Goal: Information Seeking & Learning: Learn about a topic

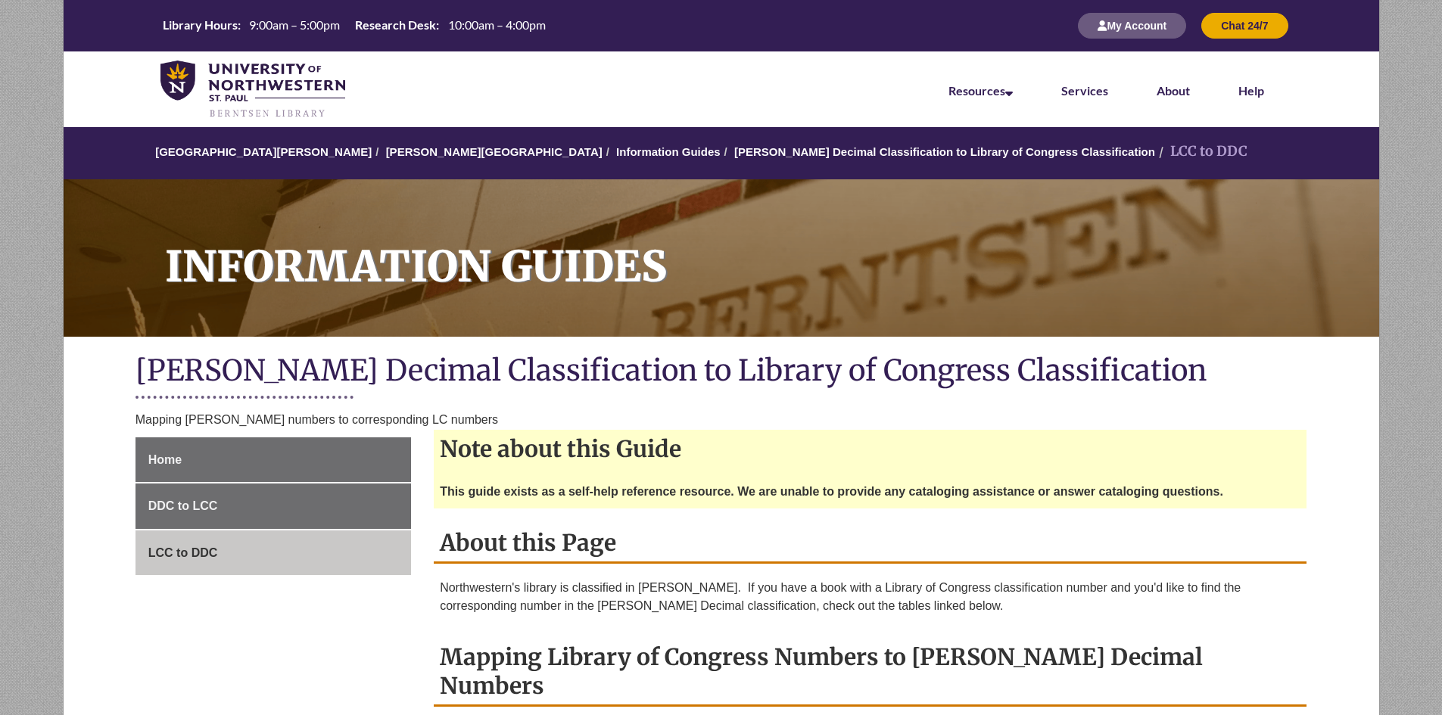
click at [231, 483] on ul "Home DDC to LCC LCC to DDC" at bounding box center [273, 506] width 276 height 139
click at [198, 550] on span "LCC to DDC" at bounding box center [183, 552] width 70 height 13
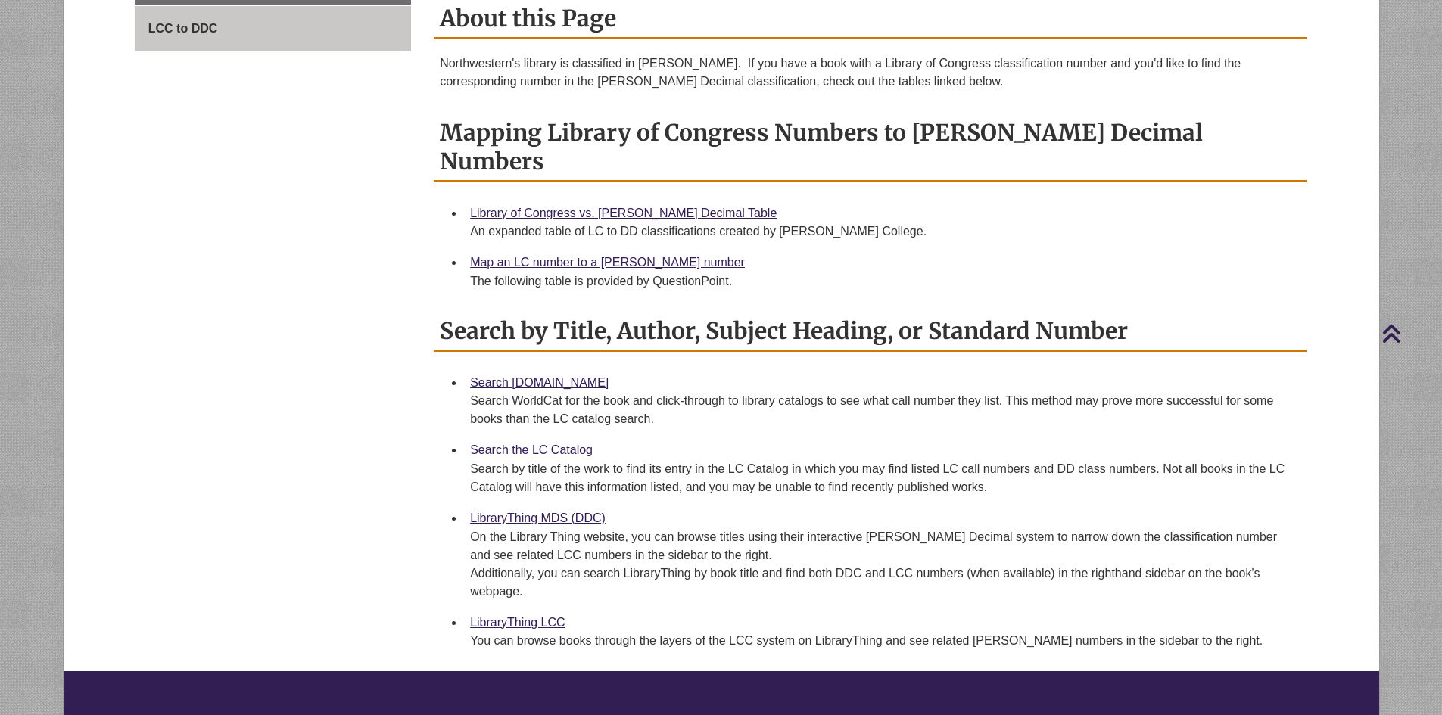
scroll to position [454, 0]
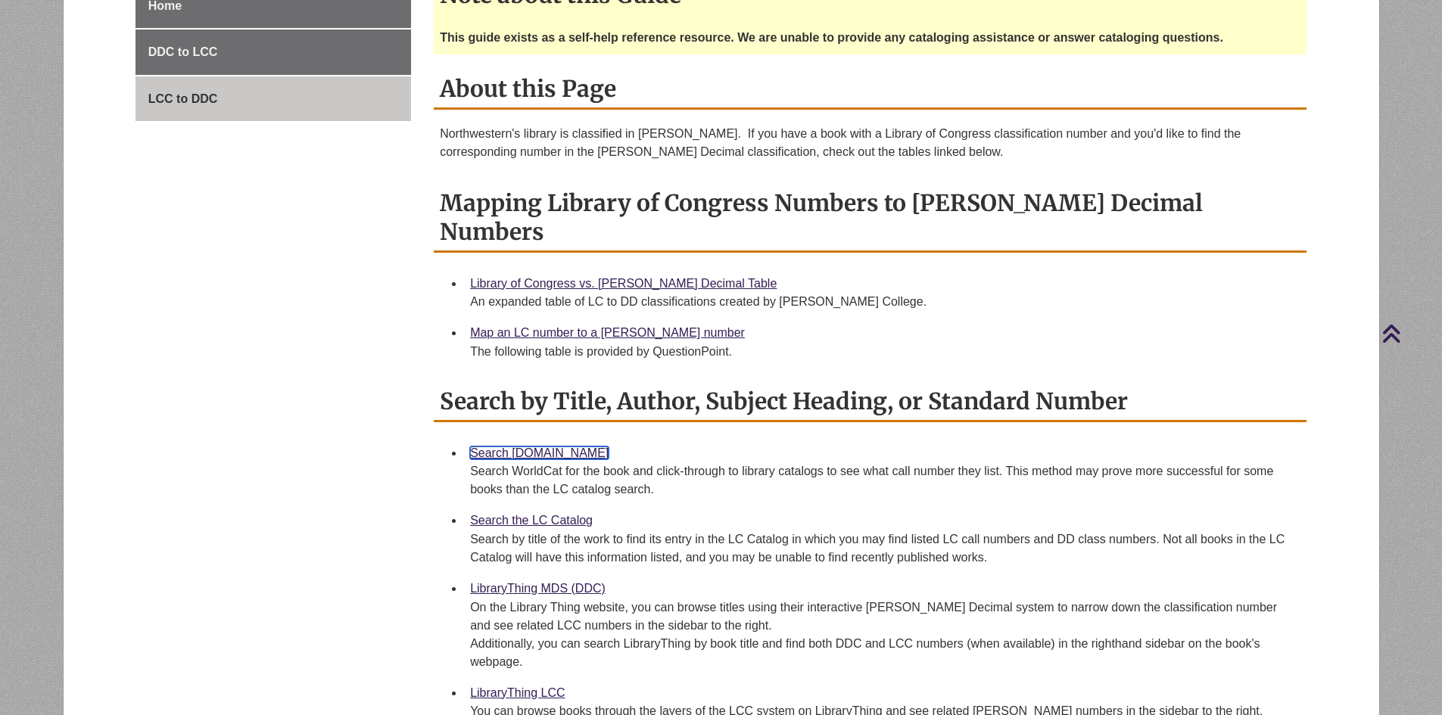
click at [521, 447] on link "Search [DOMAIN_NAME]" at bounding box center [539, 453] width 139 height 13
click at [548, 514] on link "Search the LC Catalog" at bounding box center [531, 520] width 123 height 13
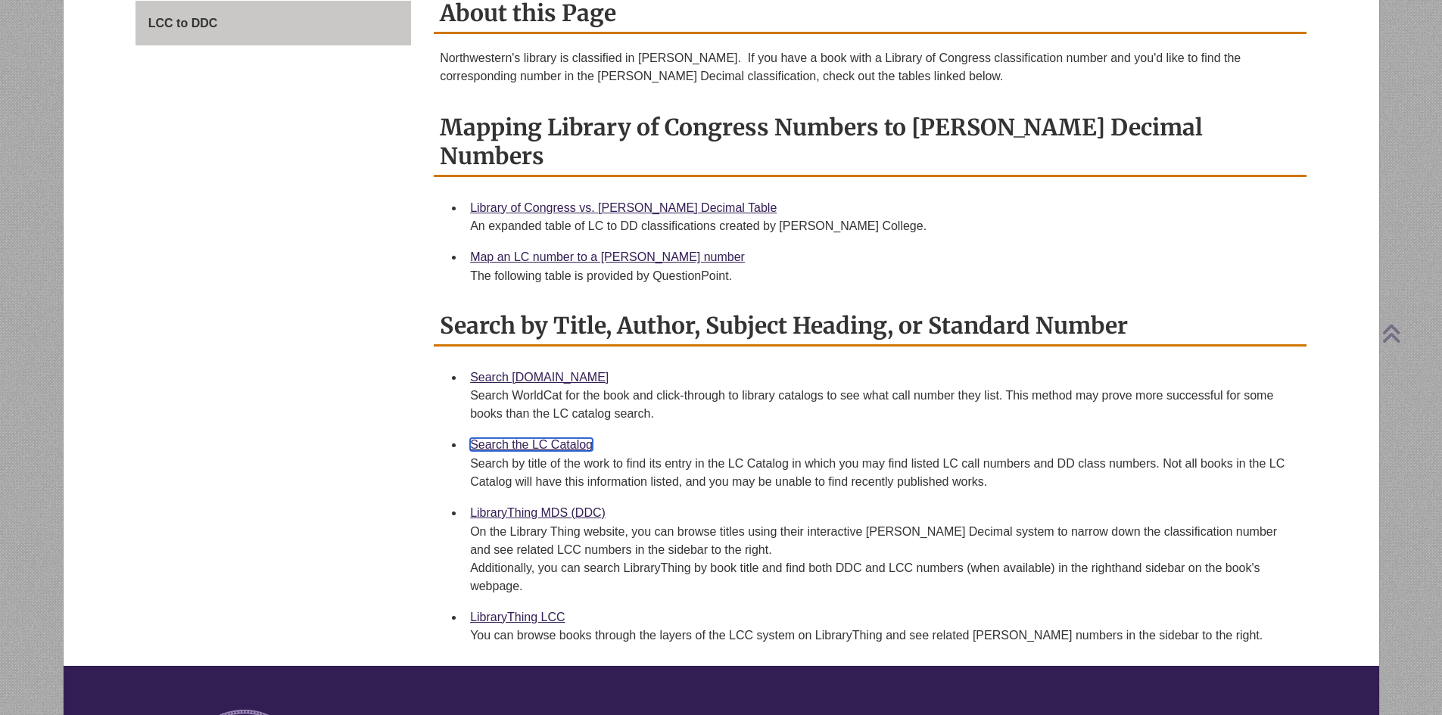
scroll to position [757, 0]
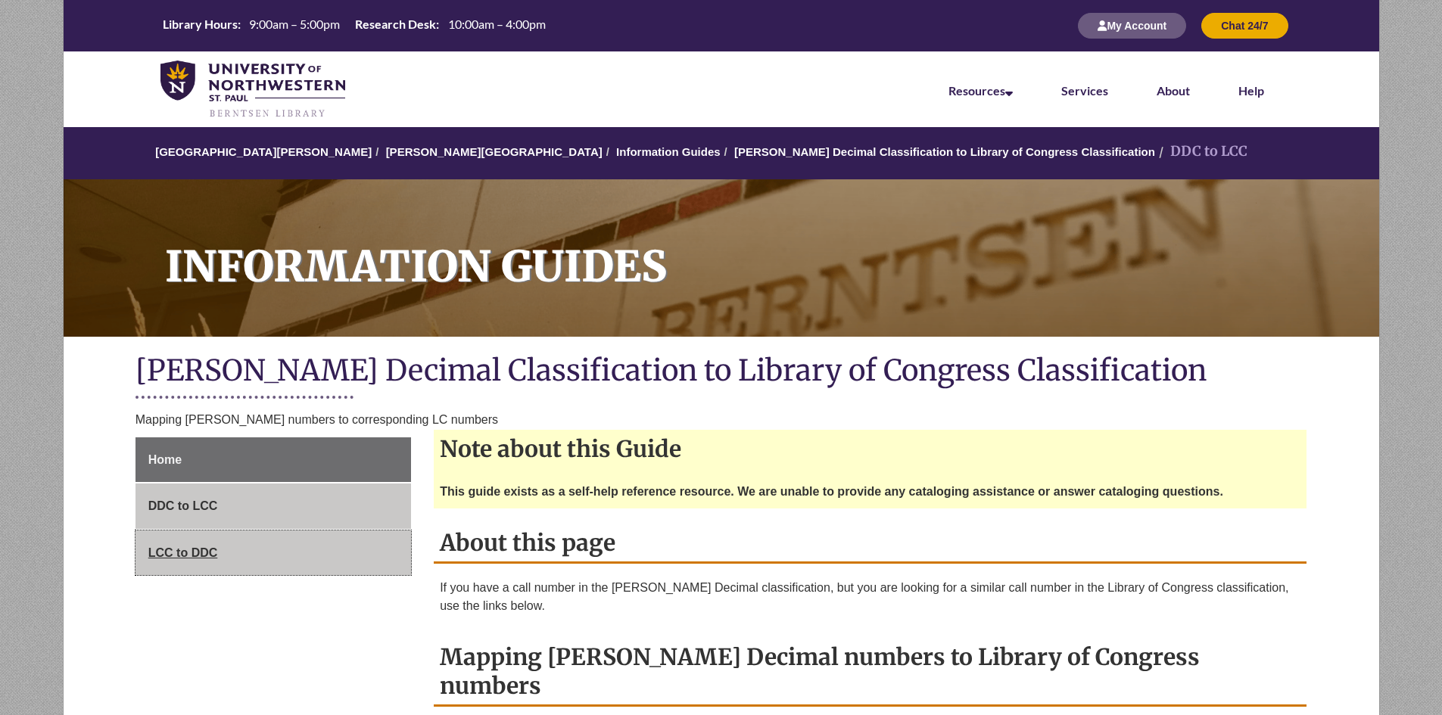
click at [238, 554] on link "LCC to DDC" at bounding box center [273, 553] width 276 height 45
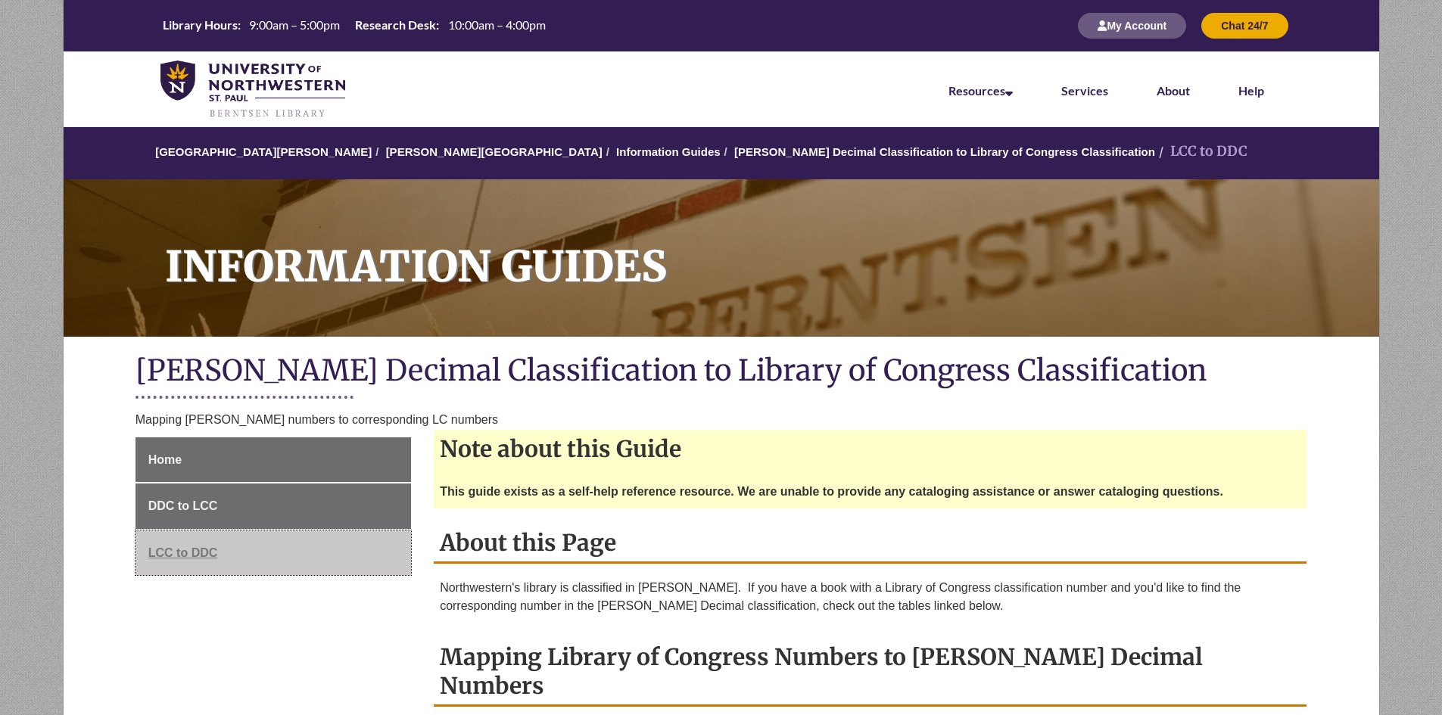
click at [245, 553] on link "LCC to DDC" at bounding box center [273, 553] width 276 height 45
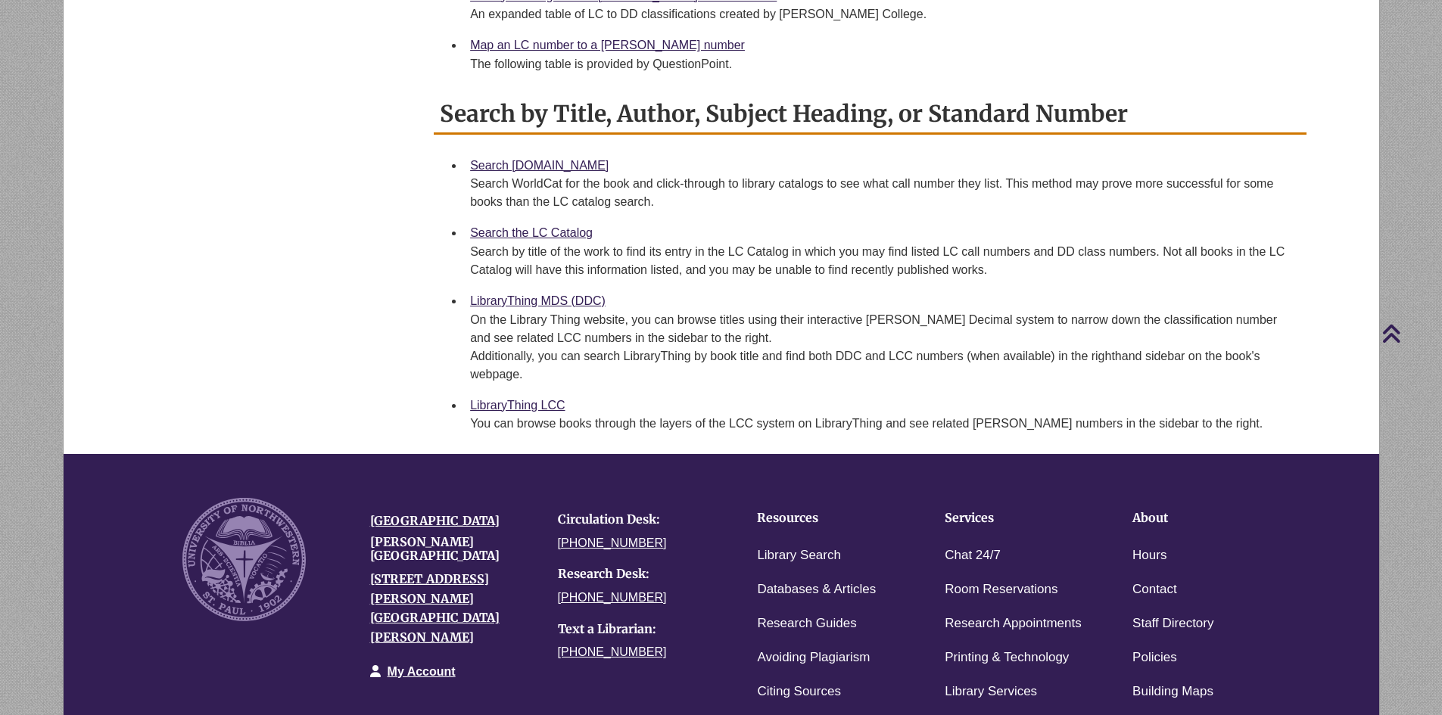
scroll to position [908, 0]
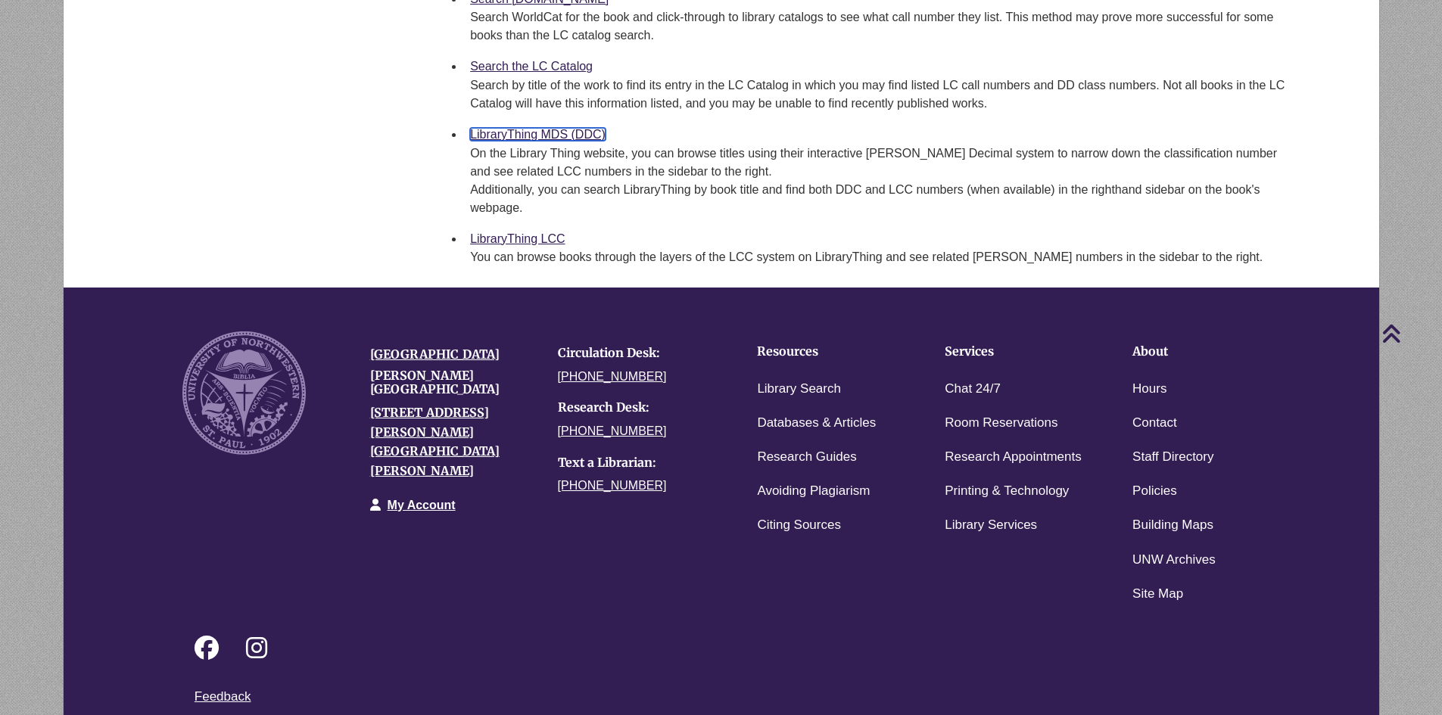
click at [553, 128] on link "LibraryThing MDS (DDC)" at bounding box center [537, 134] width 135 height 13
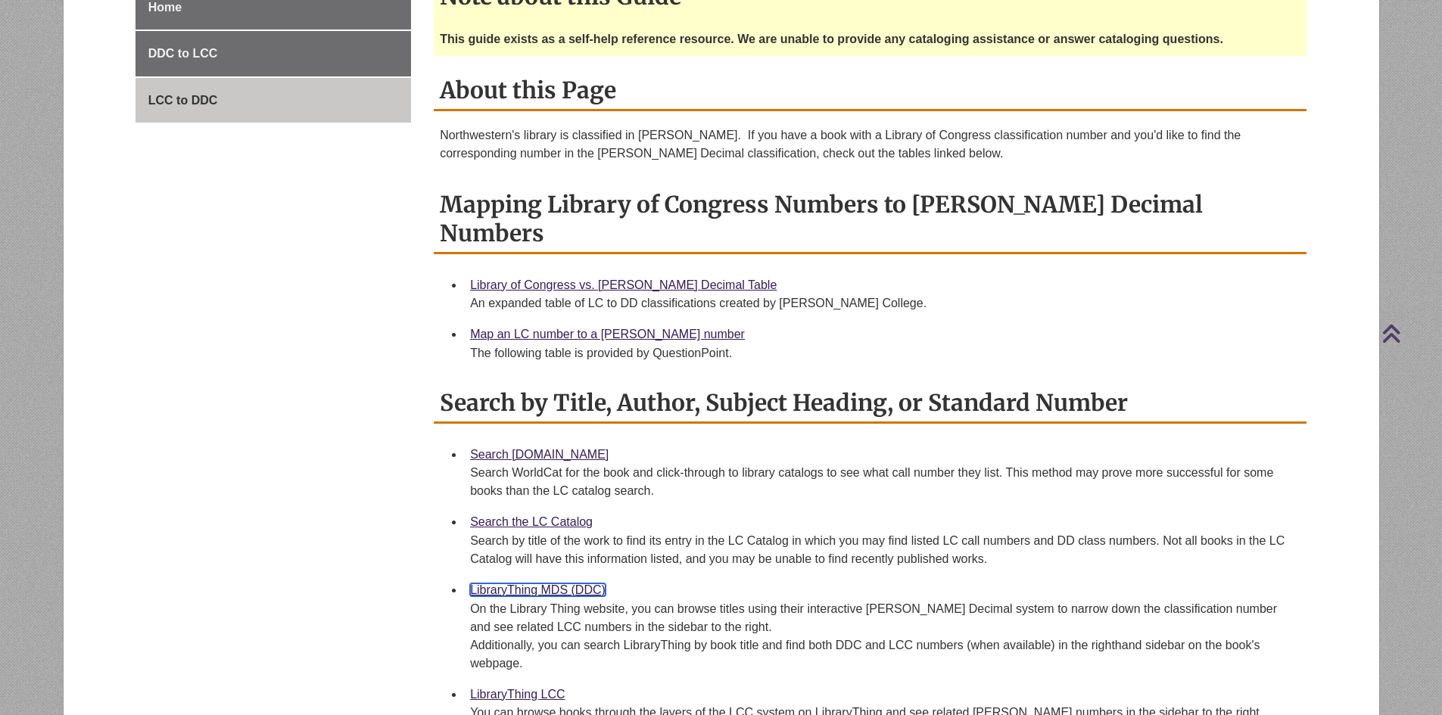
scroll to position [757, 0]
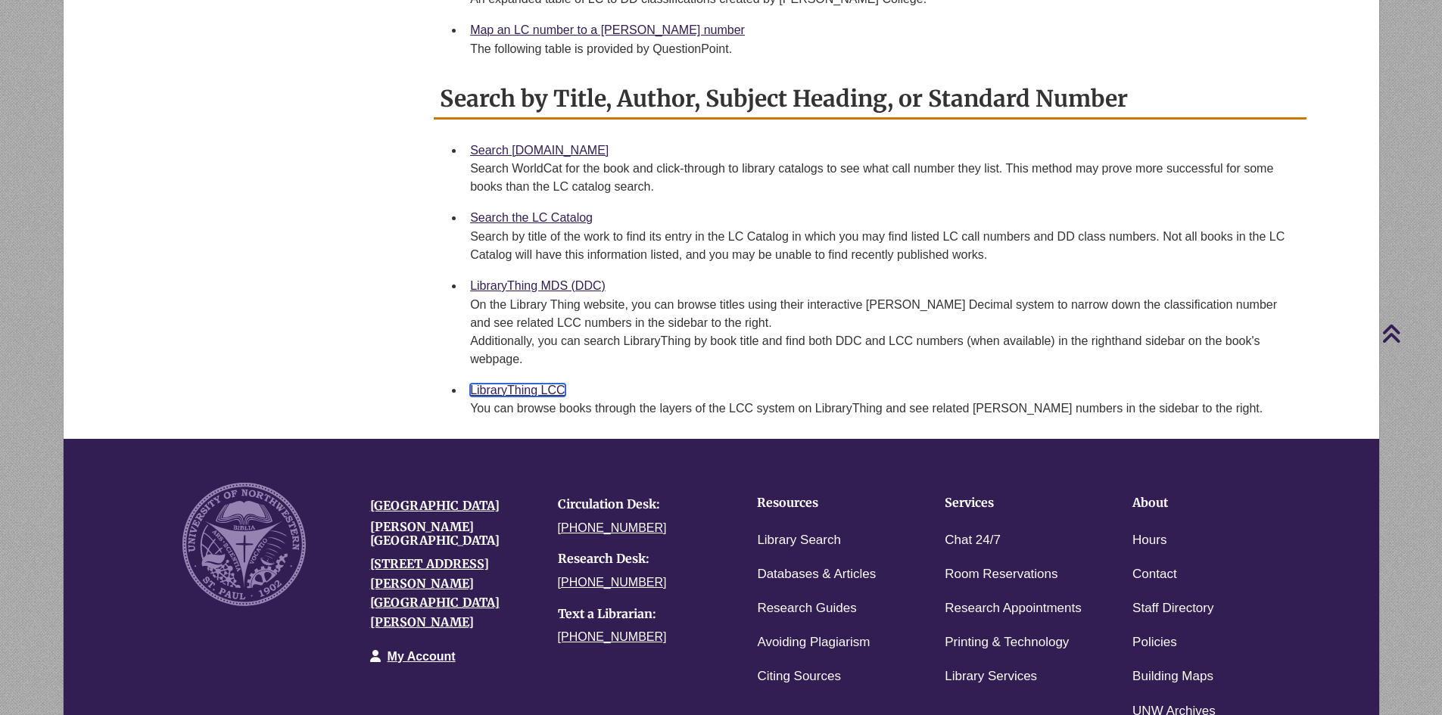
click at [528, 384] on link "LibraryThing LCC" at bounding box center [517, 390] width 95 height 13
